Goal: Information Seeking & Learning: Understand process/instructions

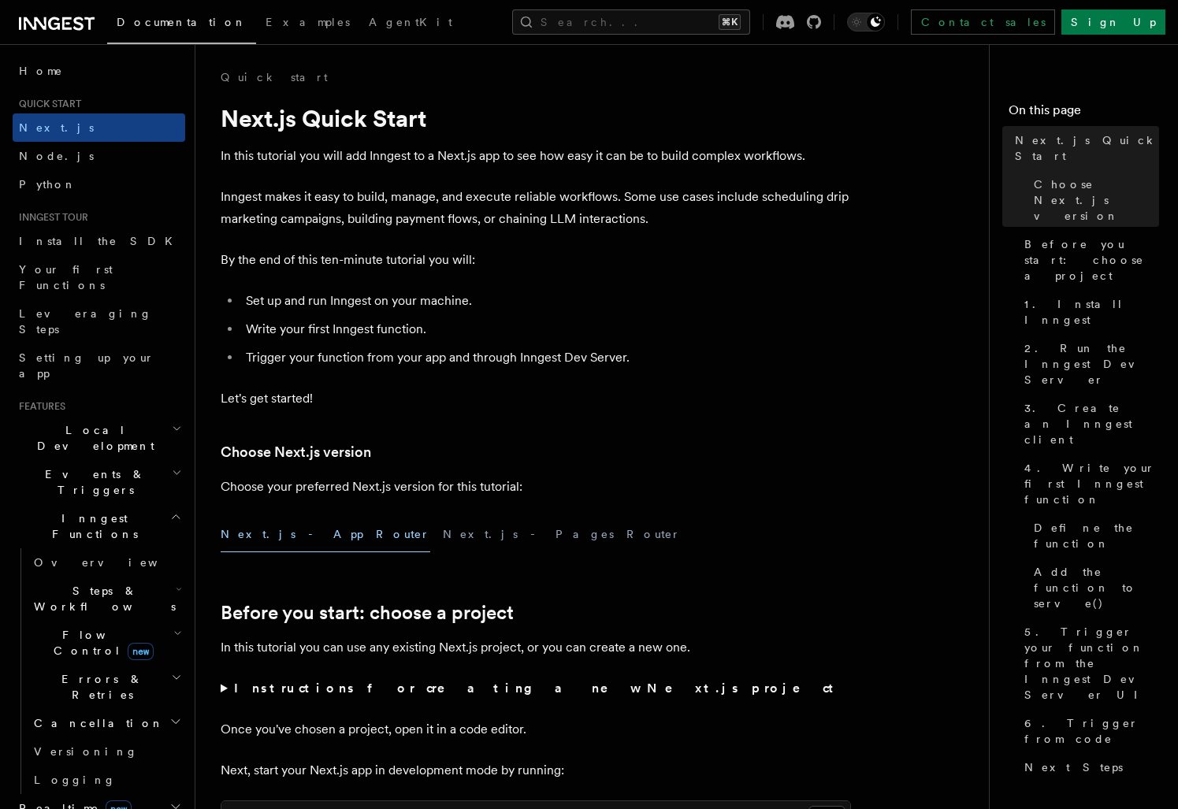
click at [407, 394] on p "Let's get started!" at bounding box center [536, 399] width 631 height 22
click at [577, 221] on p "Inngest makes it easy to build, manage, and execute reliable workflows. Some us…" at bounding box center [536, 208] width 631 height 44
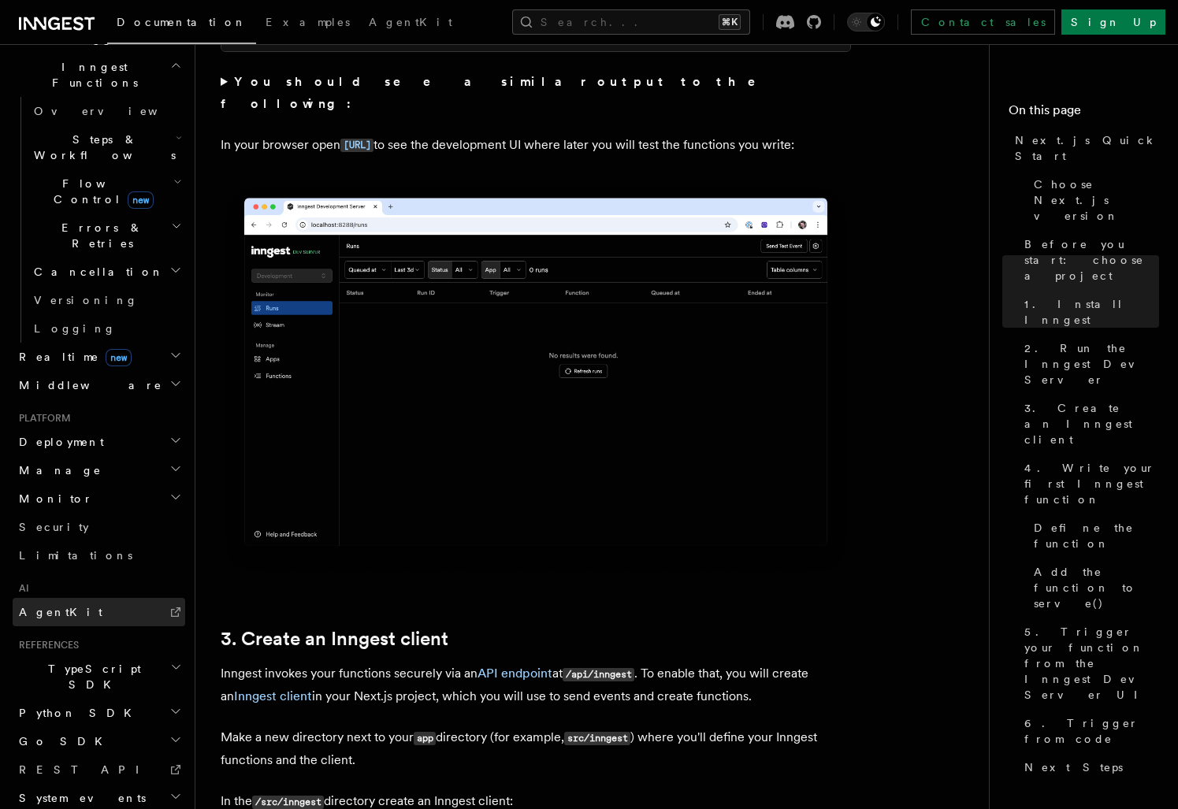
scroll to position [442, 0]
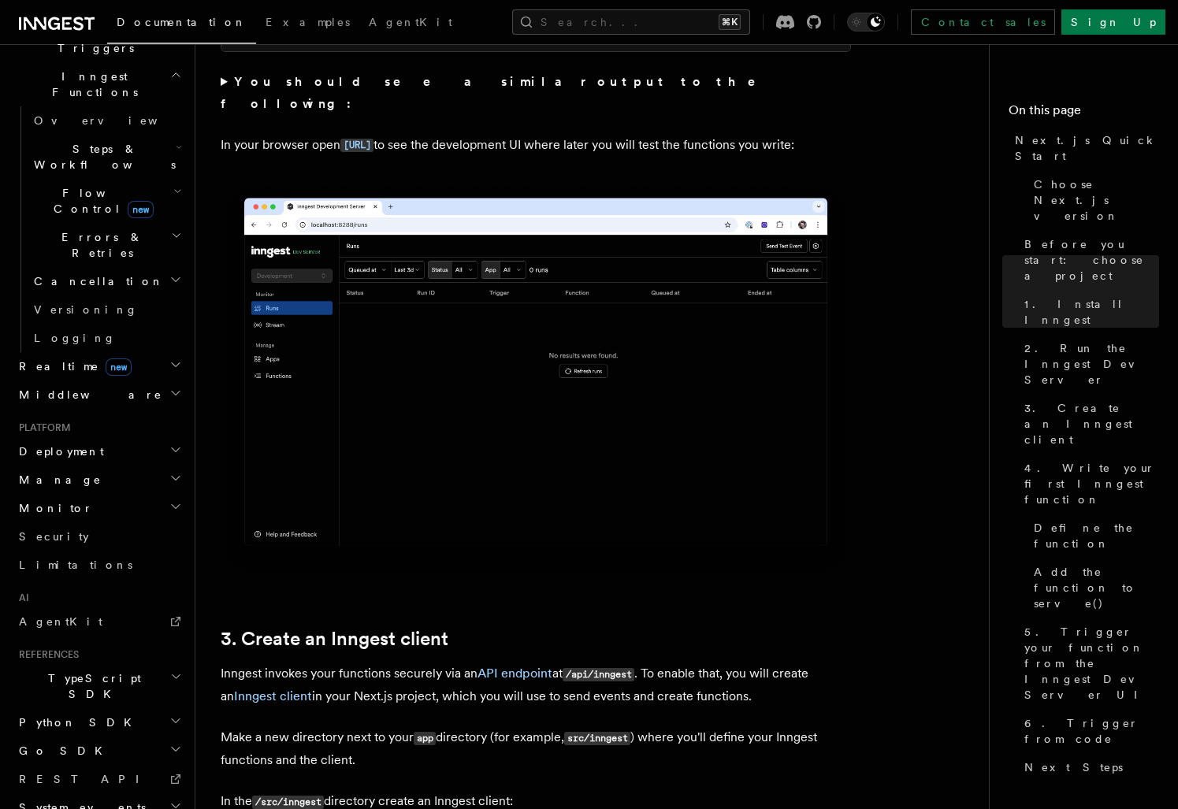
click at [465, 448] on img at bounding box center [536, 380] width 631 height 396
click at [478, 329] on img at bounding box center [536, 380] width 631 height 396
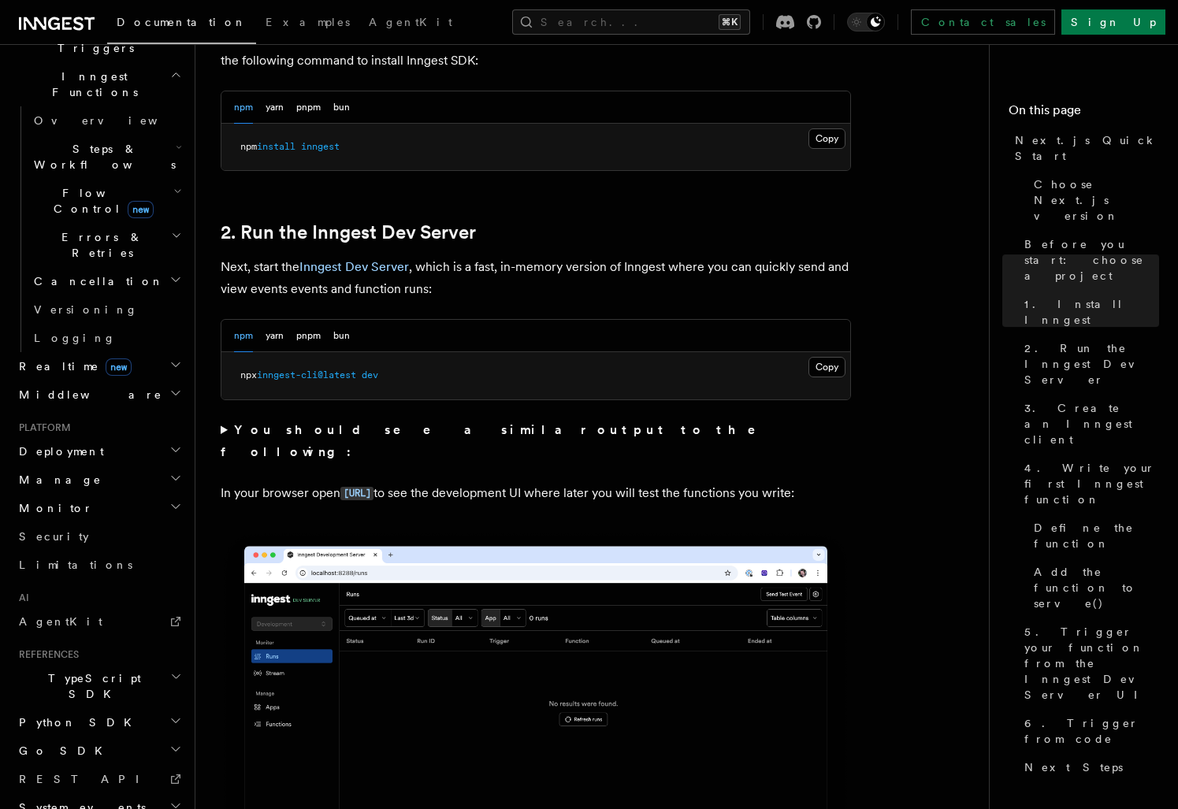
scroll to position [938, 0]
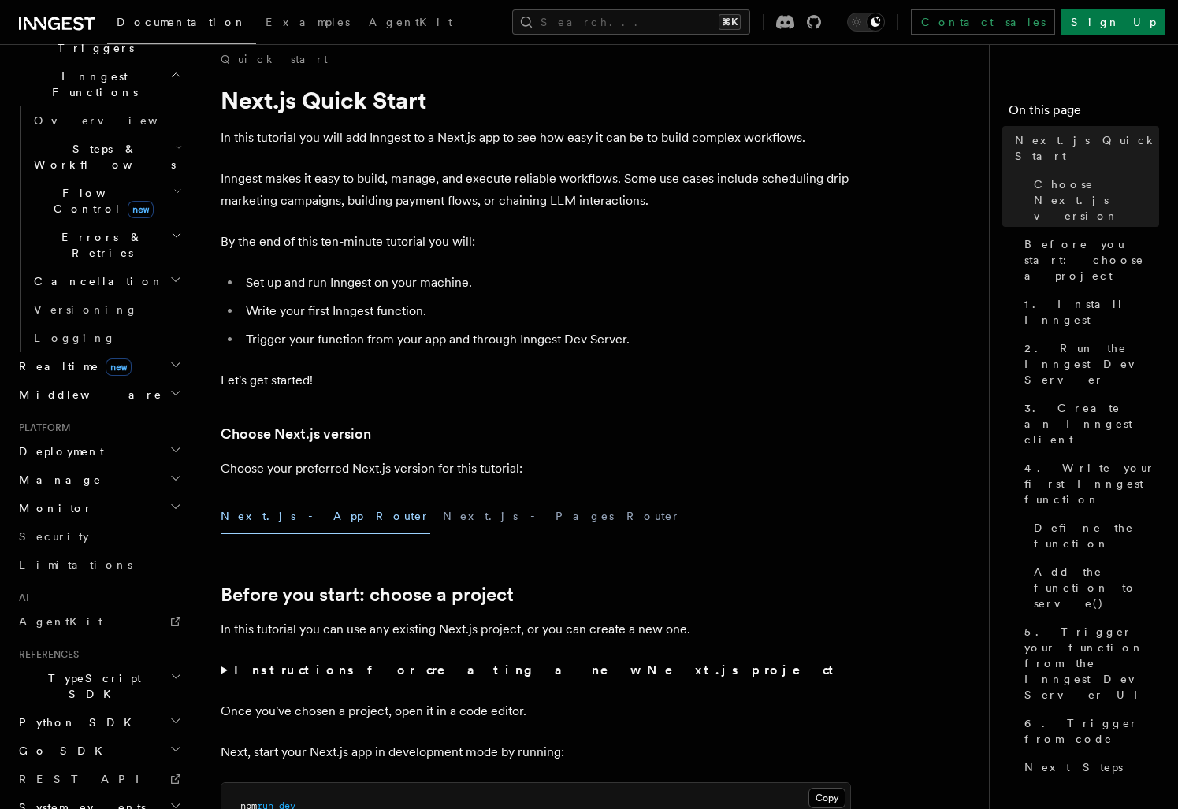
scroll to position [0, 0]
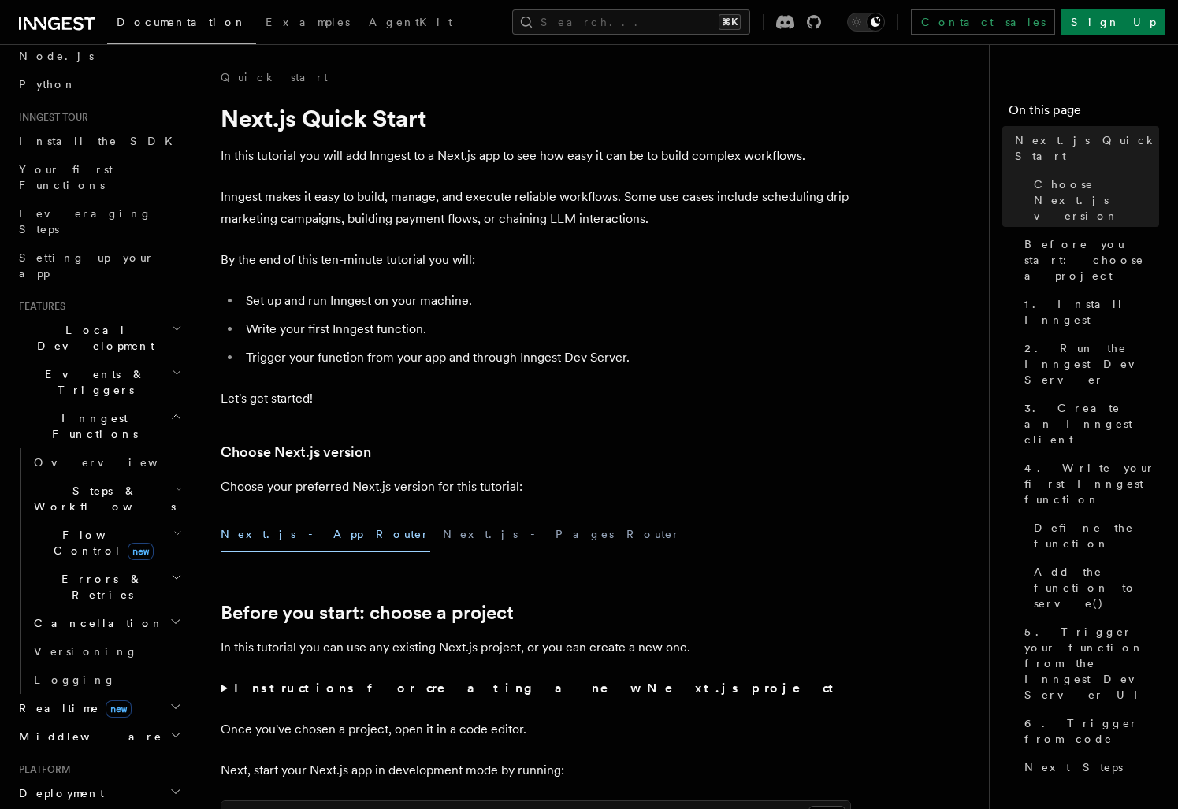
scroll to position [90, 0]
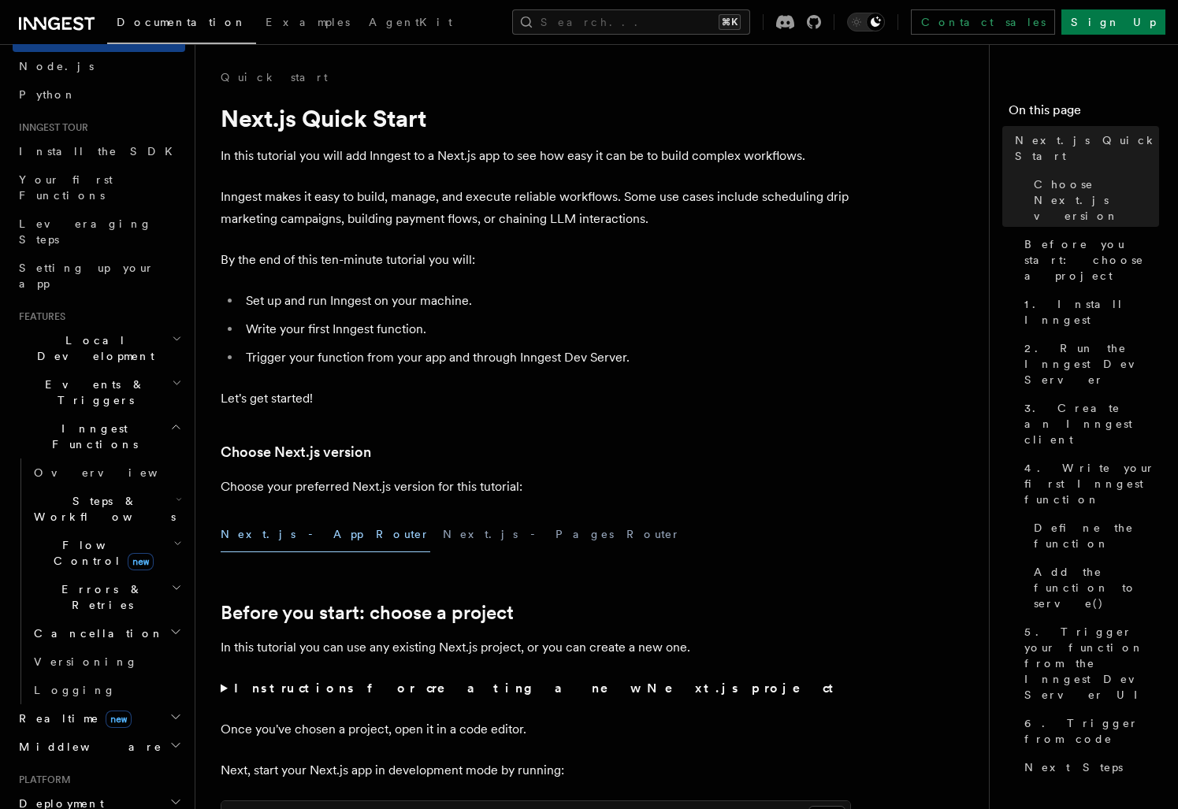
click at [172, 377] on icon "button" at bounding box center [177, 383] width 10 height 13
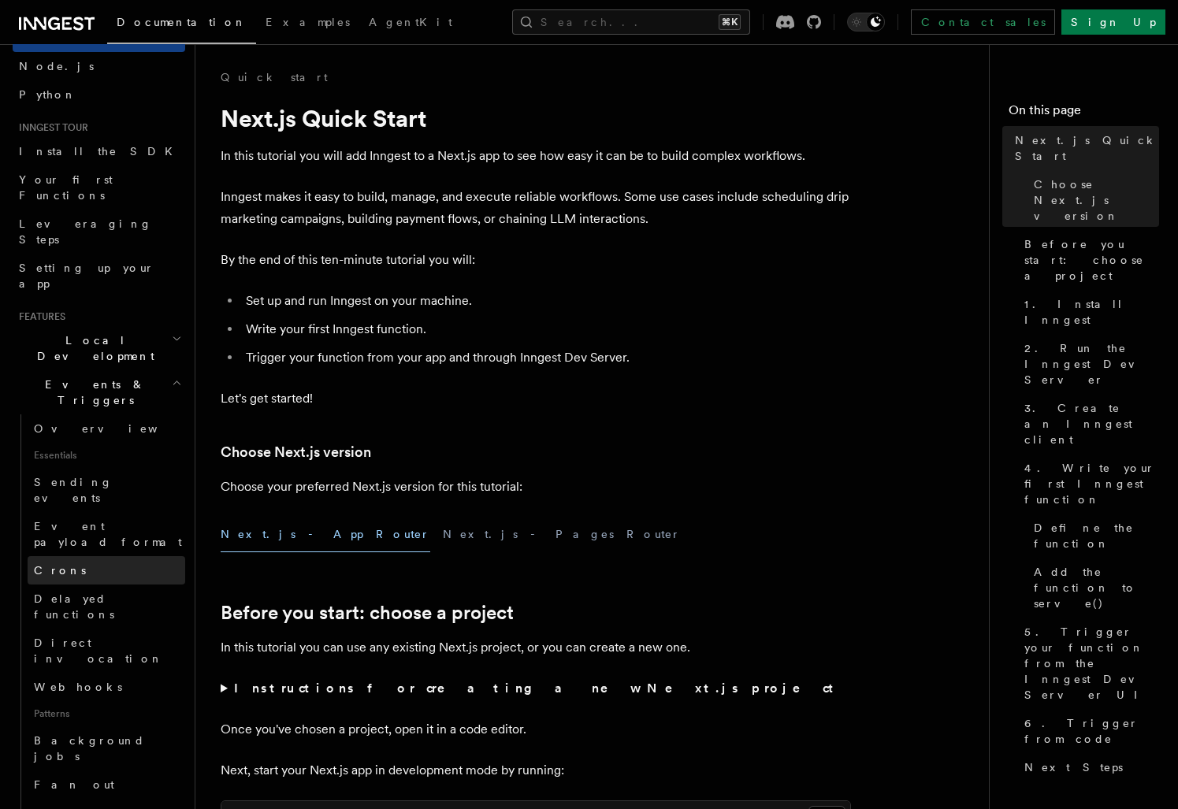
click at [64, 556] on link "Crons" at bounding box center [107, 570] width 158 height 28
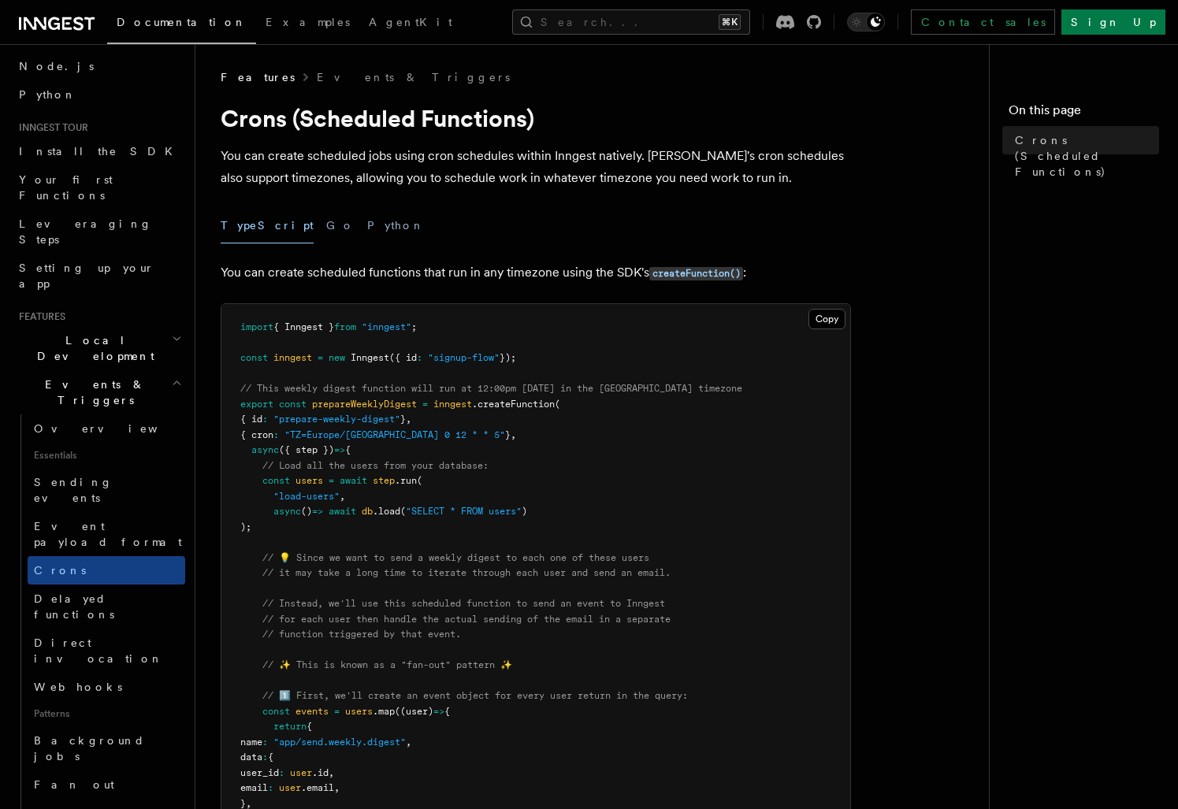
click at [392, 390] on span "// This weekly digest function will run at 12:00pm [DATE] in the [GEOGRAPHIC_DA…" at bounding box center [491, 388] width 502 height 11
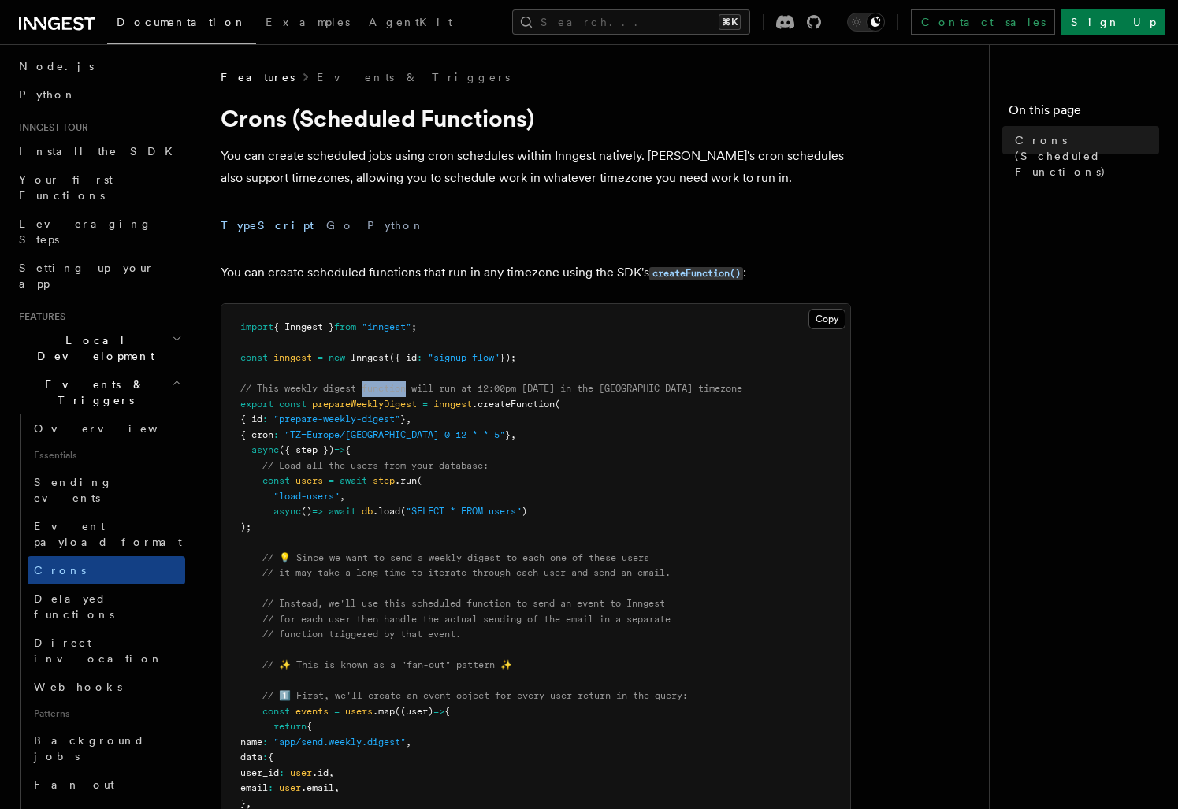
click at [392, 390] on span "// This weekly digest function will run at 12:00pm [DATE] in the [GEOGRAPHIC_DA…" at bounding box center [491, 388] width 502 height 11
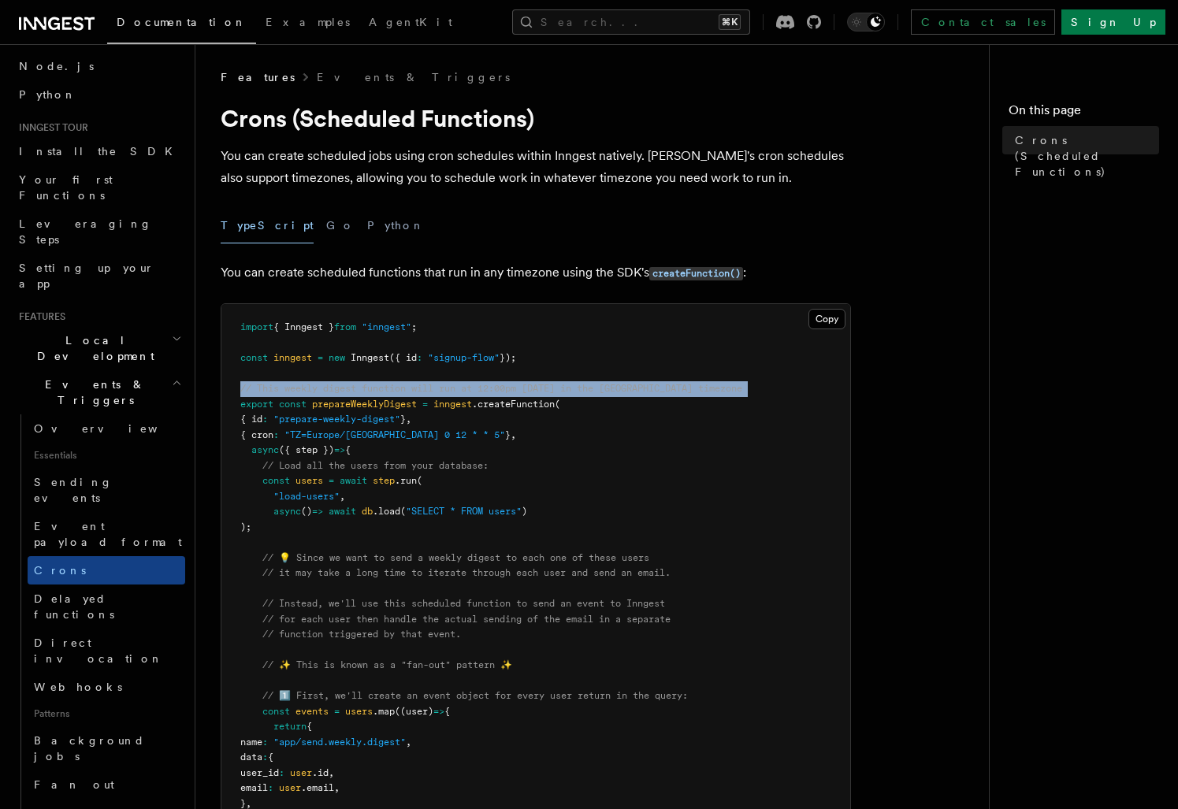
click at [392, 390] on span "// This weekly digest function will run at 12:00pm [DATE] in the [GEOGRAPHIC_DA…" at bounding box center [491, 388] width 502 height 11
click at [494, 387] on span "// This weekly digest function will run at 12:00pm [DATE] in the [GEOGRAPHIC_DA…" at bounding box center [491, 388] width 502 height 11
drag, startPoint x: 605, startPoint y: 388, endPoint x: 783, endPoint y: 393, distance: 178.2
click at [783, 393] on pre "import { Inngest } from "inngest" ; const inngest = new Inngest ({ id : "signup…" at bounding box center [535, 788] width 629 height 969
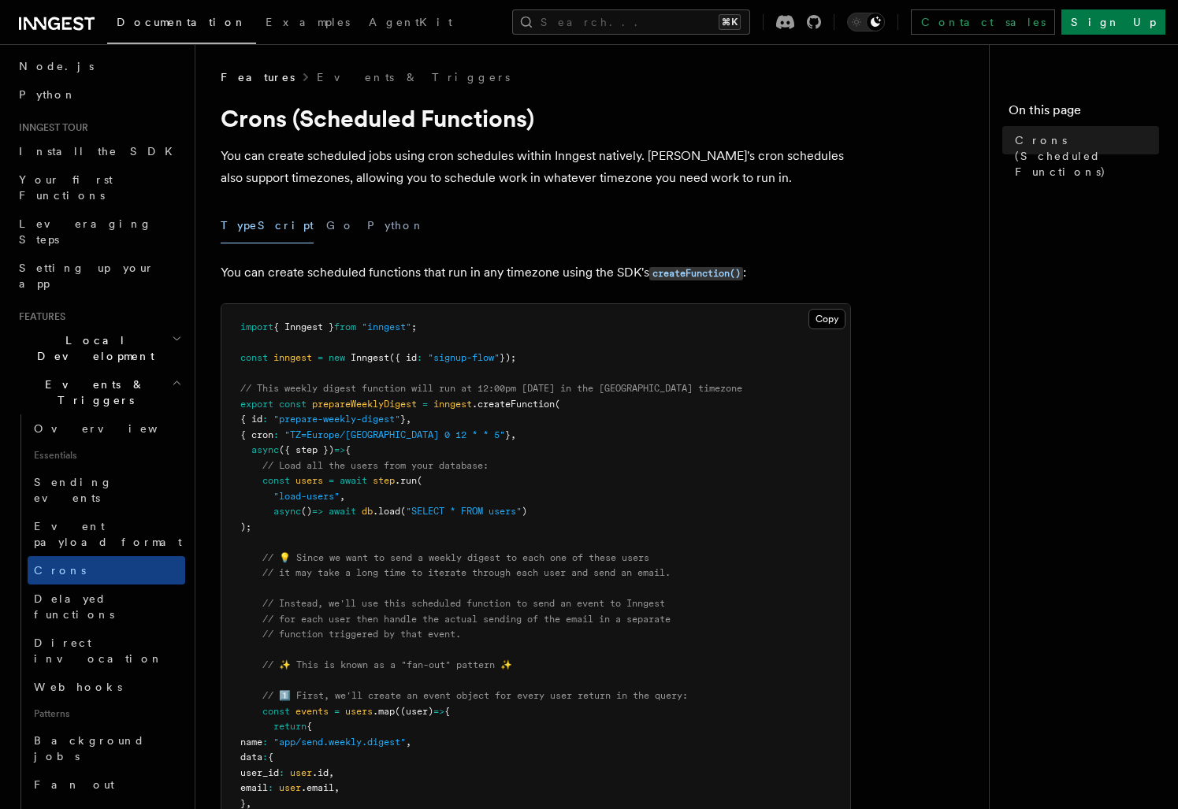
click at [782, 393] on pre "import { Inngest } from "inngest" ; const inngest = new Inngest ({ id : "signup…" at bounding box center [535, 788] width 629 height 969
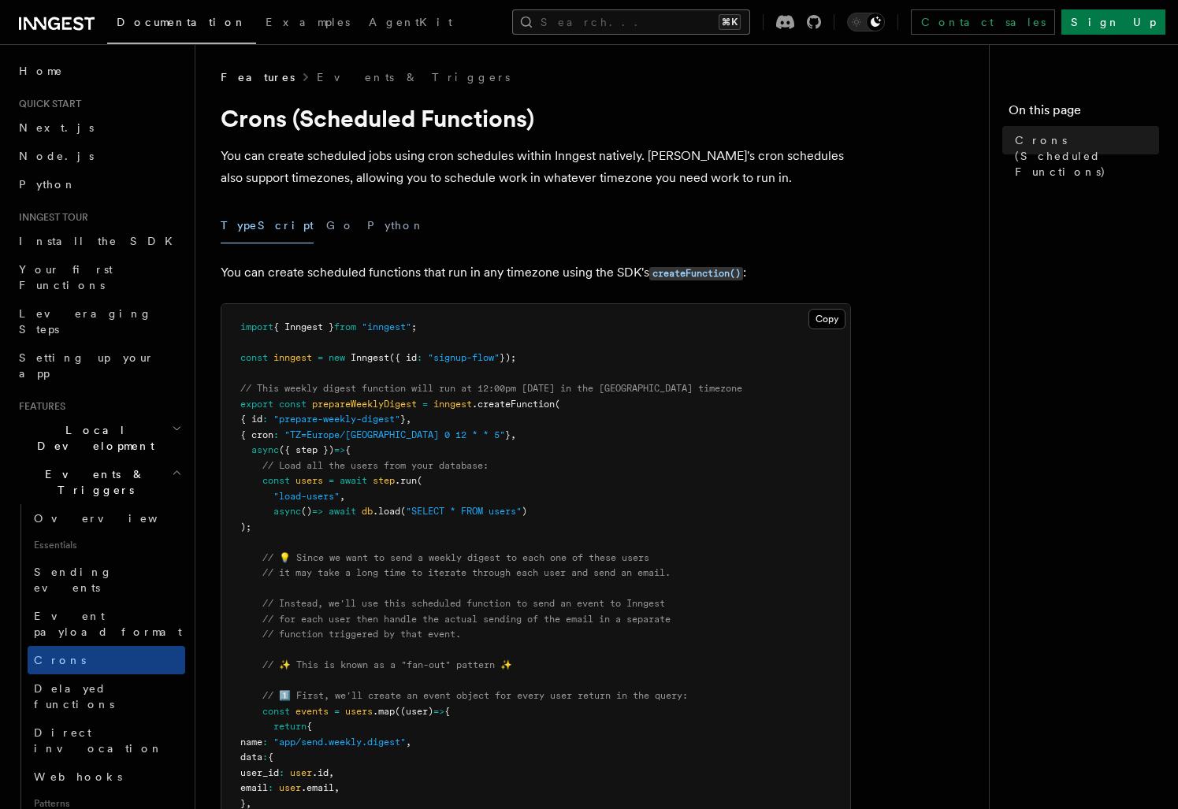
click at [608, 17] on button "Search... ⌘K" at bounding box center [631, 21] width 238 height 25
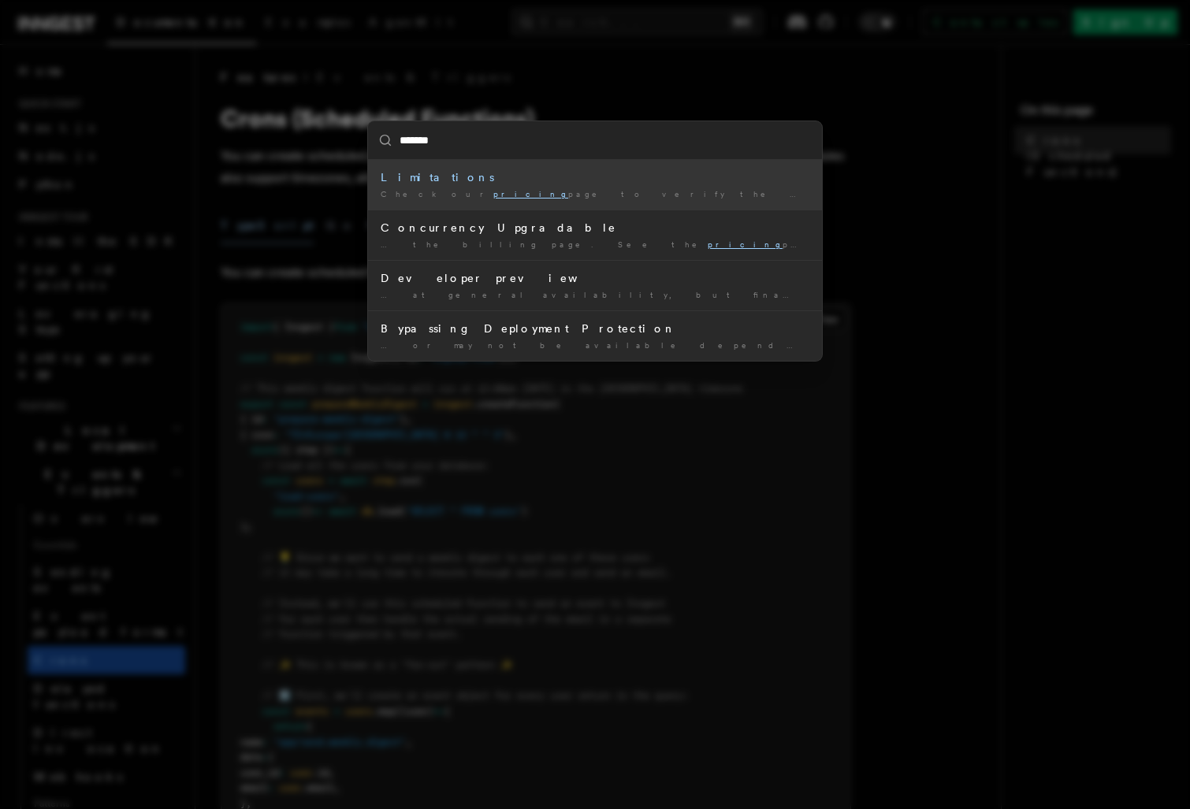
type input "*******"
click at [613, 547] on div "******* Limitations Check our pricing page to verify the batch size limits … Co…" at bounding box center [595, 404] width 1190 height 809
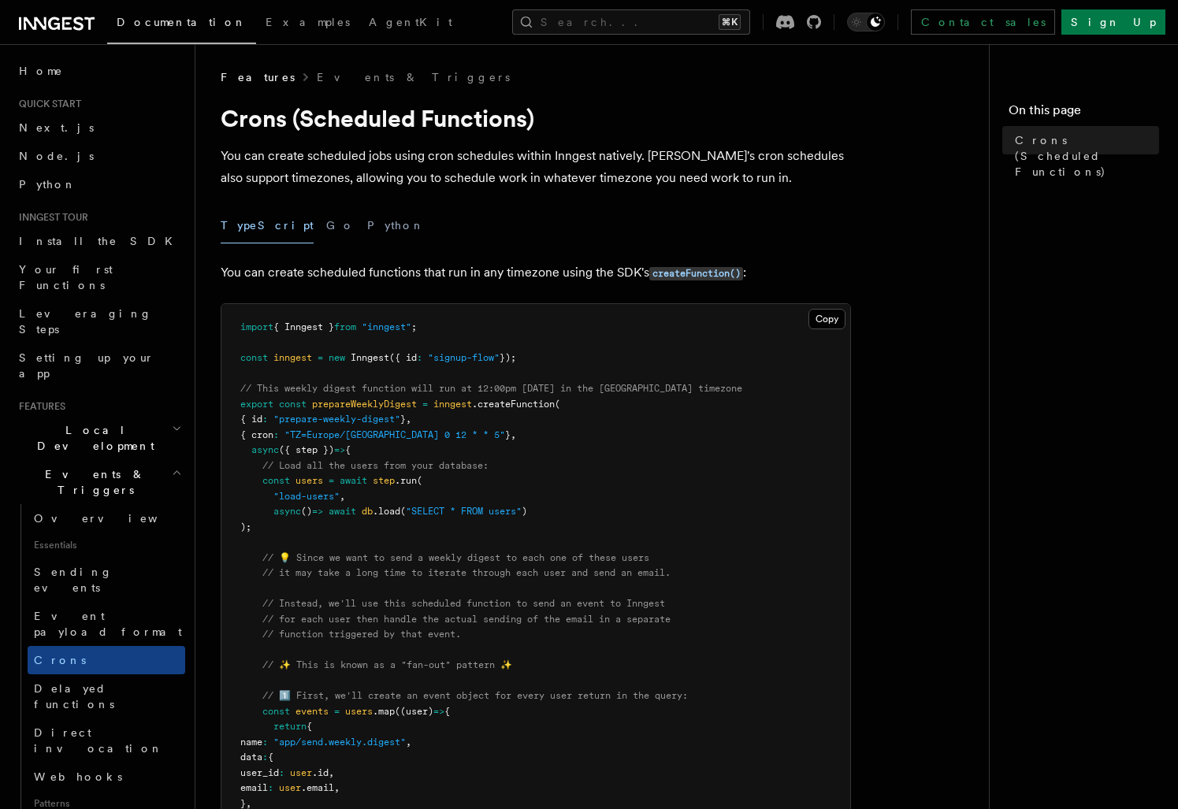
click at [432, 526] on pre "import { Inngest } from "inngest" ; const inngest = new Inngest ({ id : "signup…" at bounding box center [535, 788] width 629 height 969
